Goal: Task Accomplishment & Management: Manage account settings

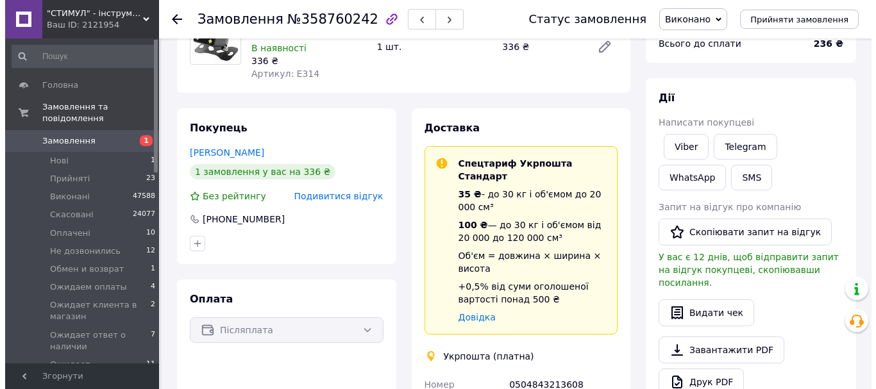
scroll to position [135, 0]
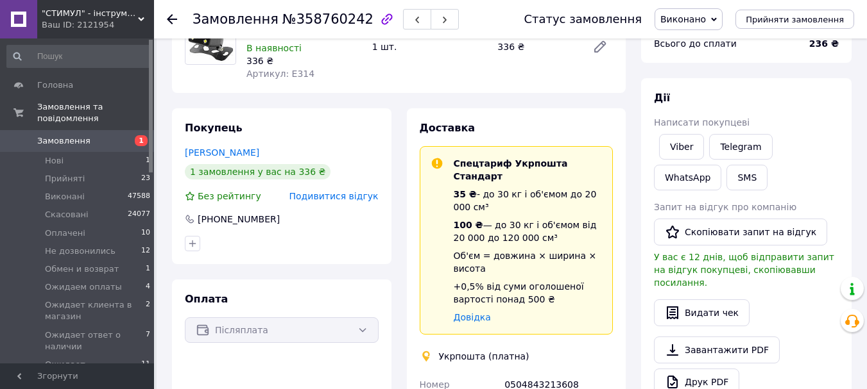
click at [341, 198] on span "Подивитися відгук" at bounding box center [333, 196] width 89 height 10
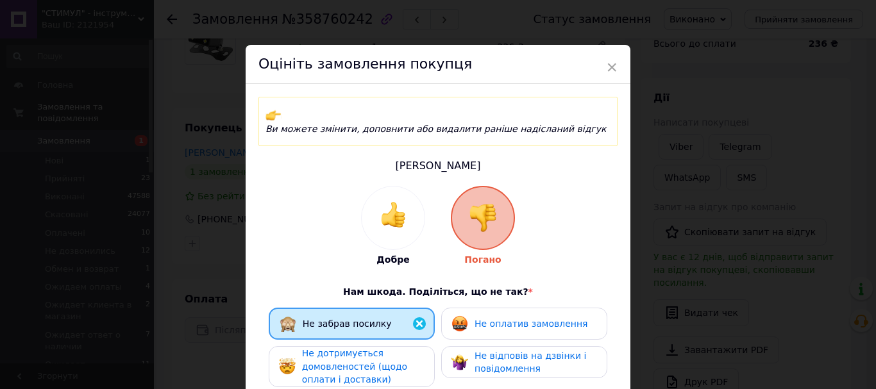
click at [484, 319] on span "Не оплатив замовлення" at bounding box center [531, 324] width 113 height 10
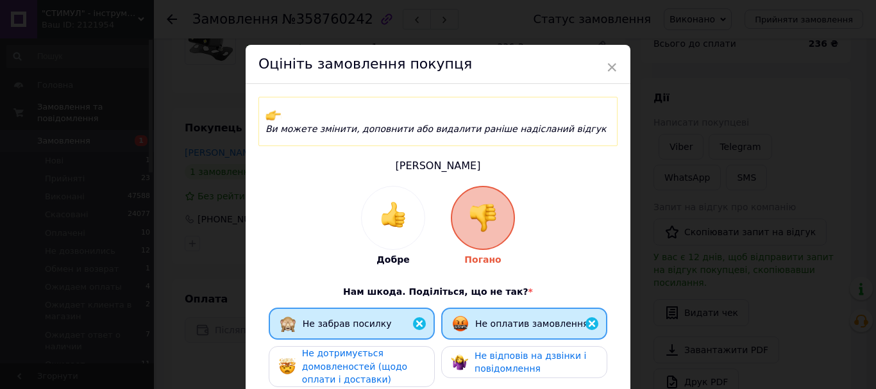
click at [489, 351] on span "Не відповів на дзвінки і повідомлення" at bounding box center [531, 363] width 112 height 24
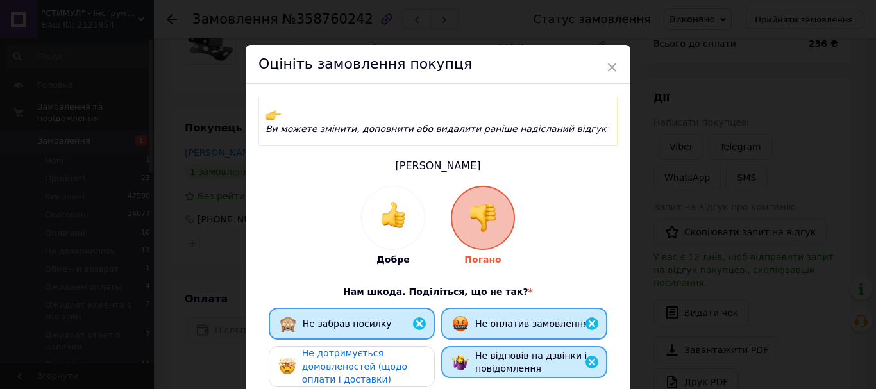
click at [372, 351] on span "Не дотримується домовленостей (щодо оплати і доставки)" at bounding box center [354, 366] width 105 height 37
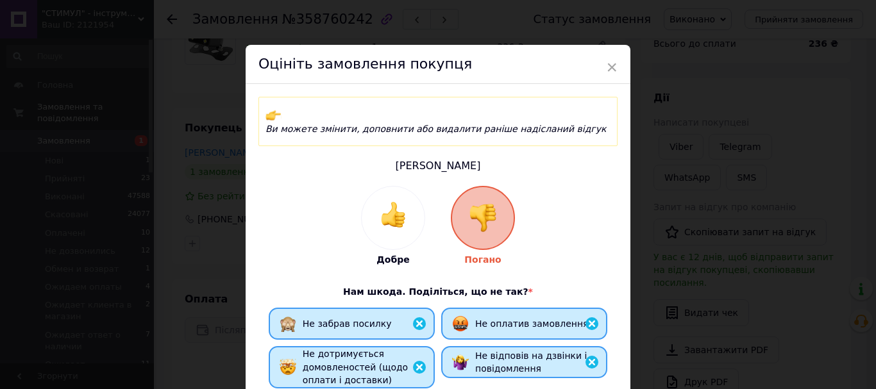
scroll to position [192, 0]
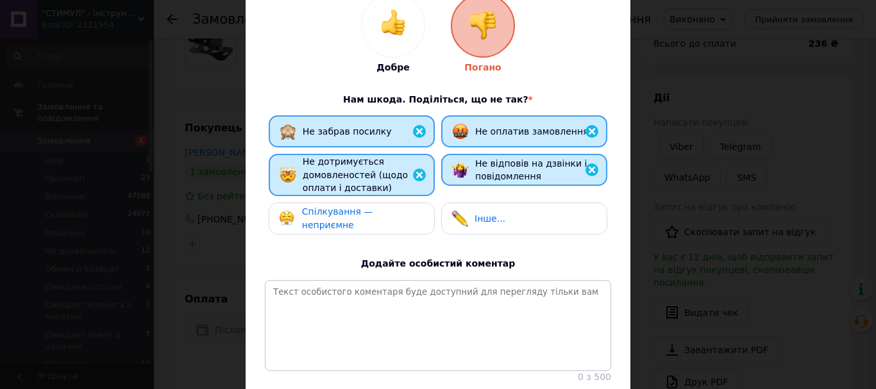
click at [373, 207] on span "Спілкування — неприємне" at bounding box center [337, 219] width 71 height 24
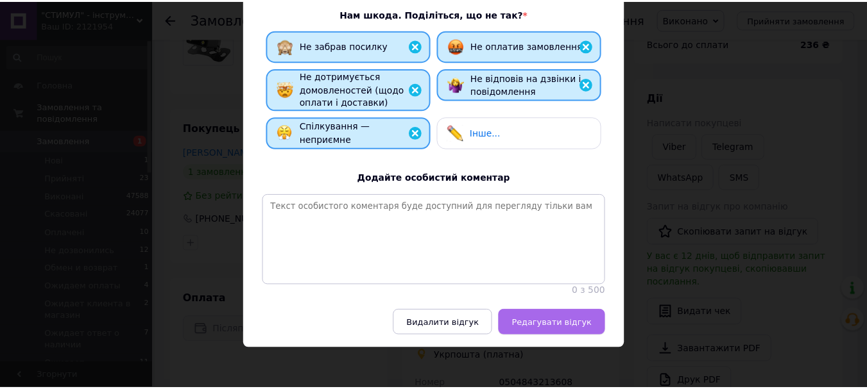
scroll to position [279, 0]
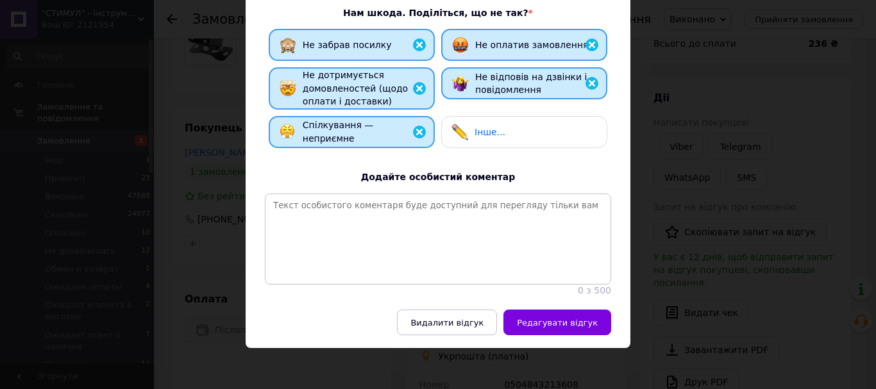
click at [536, 323] on span "Редагувати відгук" at bounding box center [557, 323] width 81 height 10
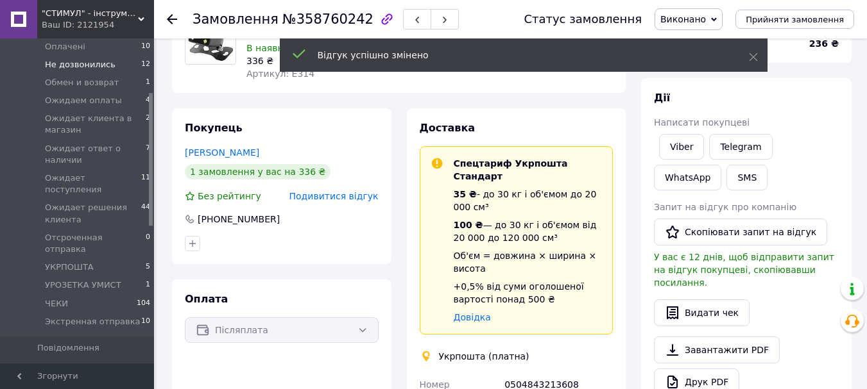
scroll to position [192, 0]
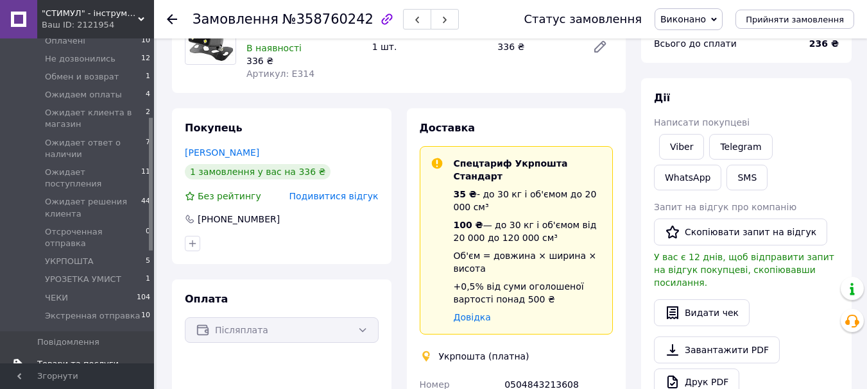
click at [70, 359] on span "Товари та послуги" at bounding box center [77, 365] width 81 height 12
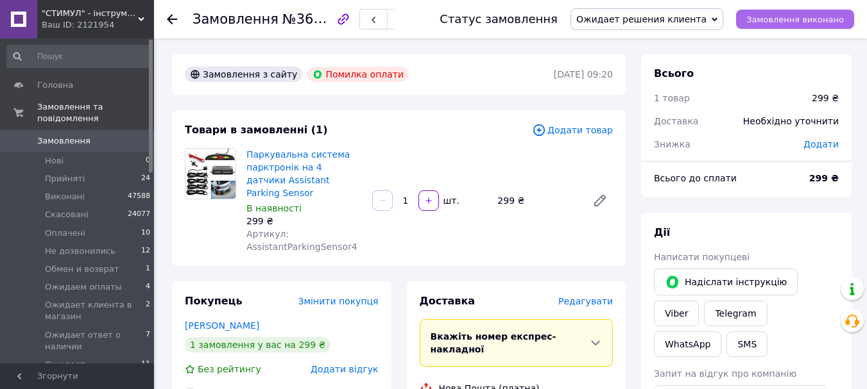
click at [796, 19] on span "Замовлення виконано" at bounding box center [795, 20] width 98 height 10
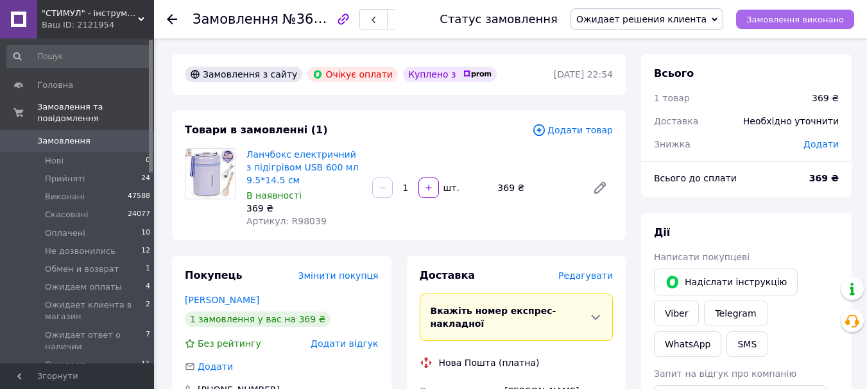
click at [778, 19] on span "Замовлення виконано" at bounding box center [795, 20] width 98 height 10
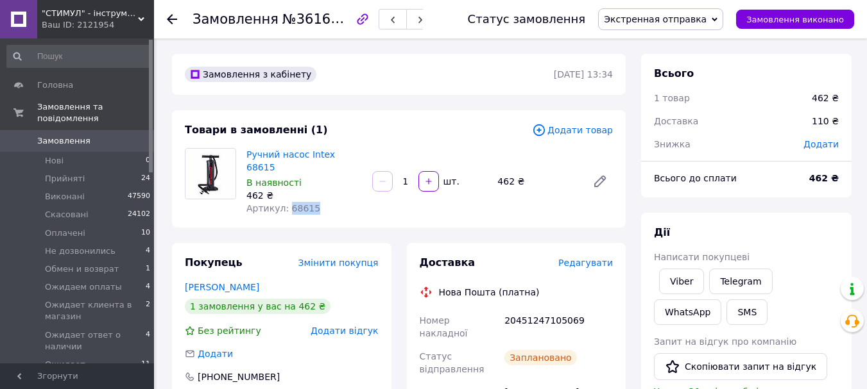
drag, startPoint x: 286, startPoint y: 194, endPoint x: 306, endPoint y: 194, distance: 20.5
click at [318, 202] on div "Артикул: 68615" at bounding box center [303, 208] width 115 height 13
click at [73, 135] on span "Замовлення" at bounding box center [63, 141] width 53 height 12
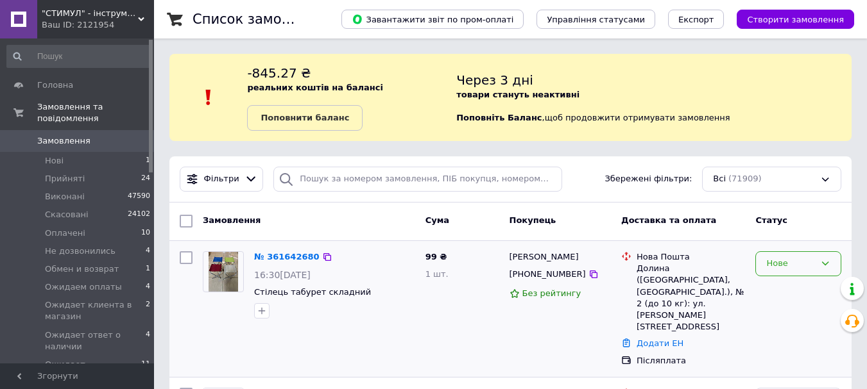
click at [789, 264] on div "Нове" at bounding box center [790, 263] width 49 height 13
click at [781, 289] on li "Прийнято" at bounding box center [798, 291] width 85 height 24
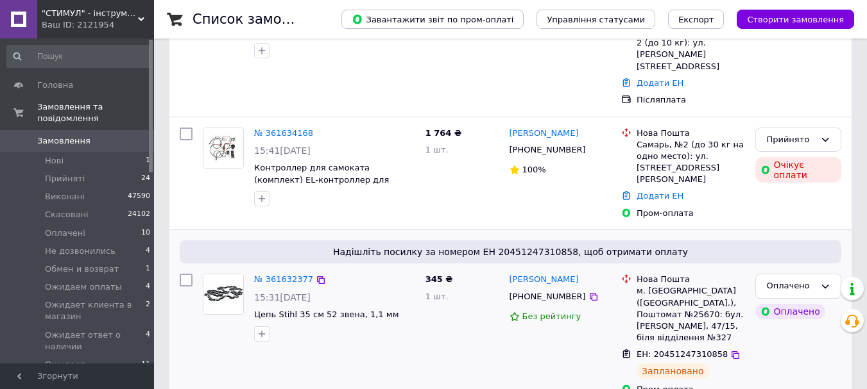
scroll to position [385, 0]
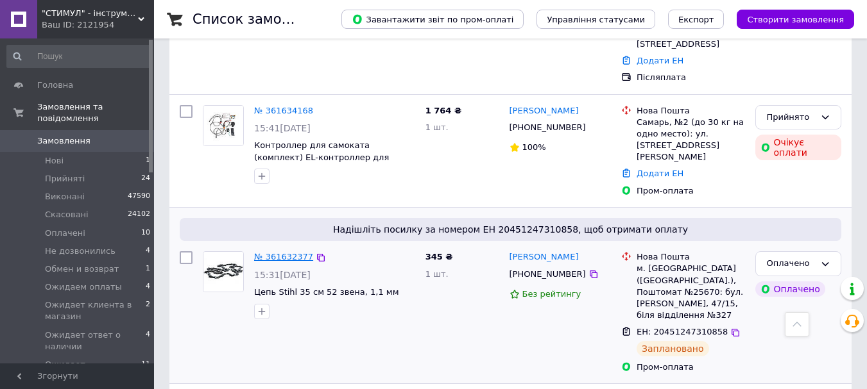
click at [289, 252] on link "№ 361632377" at bounding box center [283, 257] width 59 height 10
